Goal: Check status

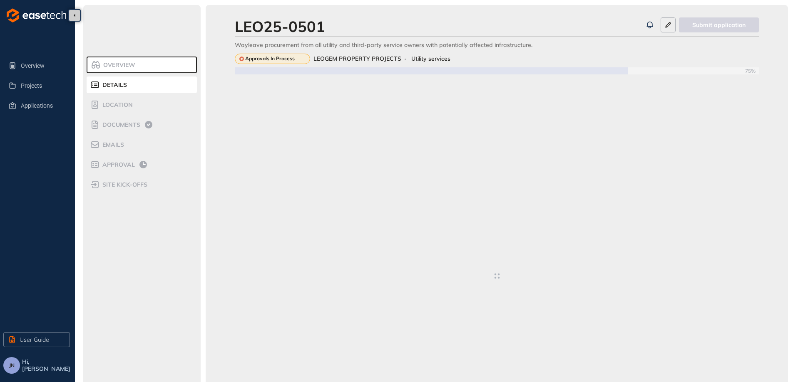
click at [144, 64] on div "Overview" at bounding box center [126, 65] width 71 height 10
